Goal: Task Accomplishment & Management: Use online tool/utility

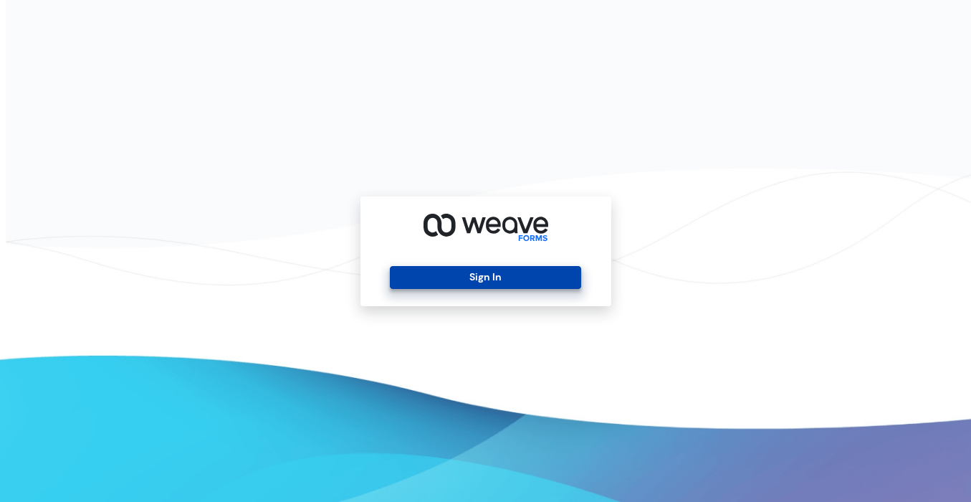
click at [484, 272] on button "Sign In" at bounding box center [485, 277] width 191 height 23
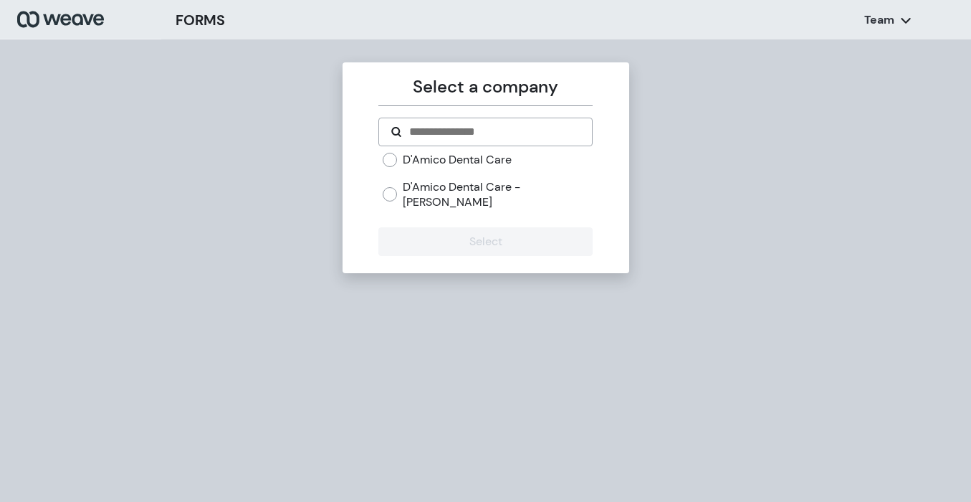
click at [401, 157] on div "D'Amico Dental Care" at bounding box center [488, 160] width 210 height 16
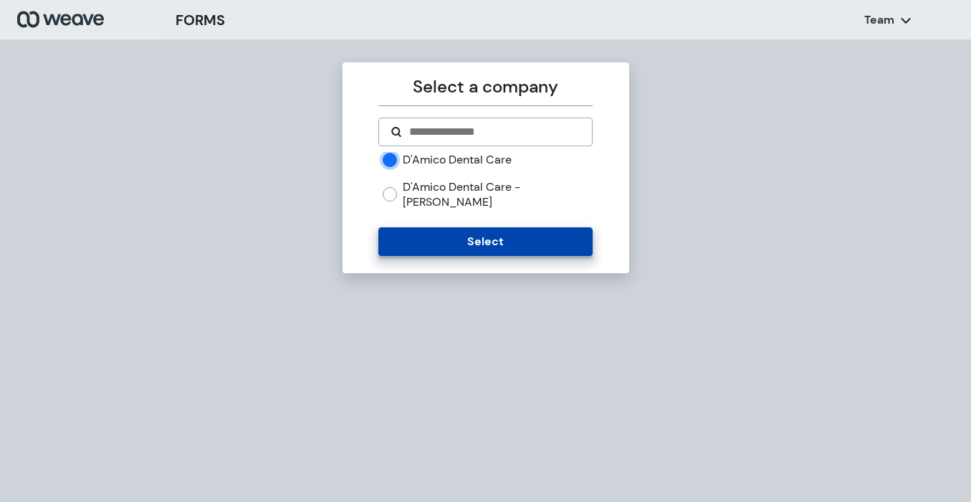
click at [407, 227] on button "Select" at bounding box center [485, 241] width 214 height 29
